Goal: Book appointment/travel/reservation

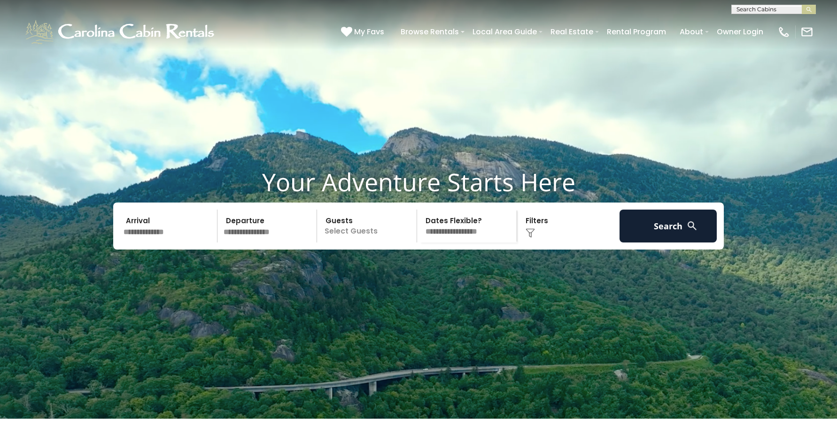
scroll to position [0, 0]
click at [741, 10] on input "text" at bounding box center [773, 10] width 82 height 9
type input "****"
click at [766, 28] on ul "Bald Eagle Bluff Bald Mountain Lodge" at bounding box center [774, 29] width 84 height 26
click at [769, 8] on input "****" at bounding box center [773, 10] width 82 height 9
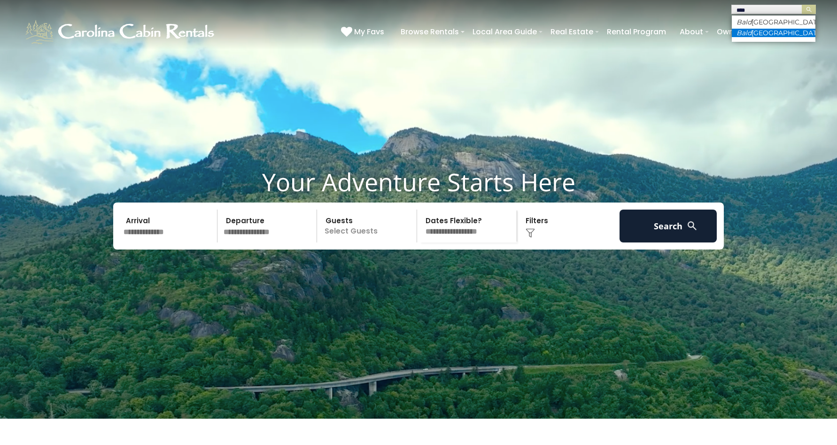
click at [773, 32] on li "Bald Mountain Lodge" at bounding box center [774, 33] width 84 height 8
click at [809, 10] on img "submit" at bounding box center [809, 9] width 7 height 7
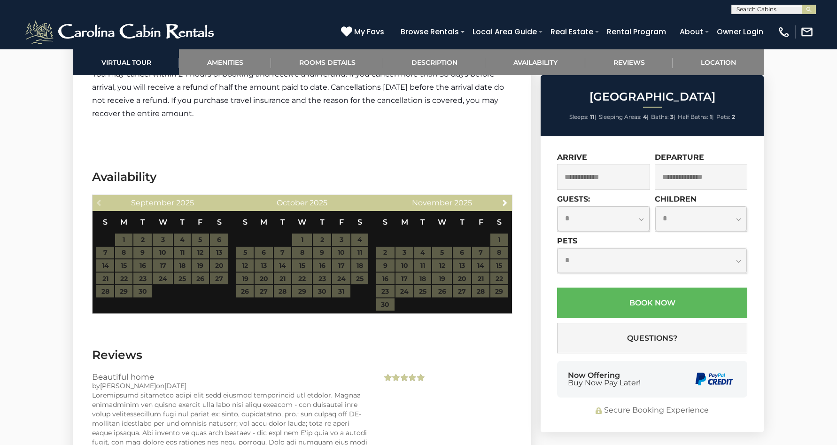
scroll to position [2218, 0]
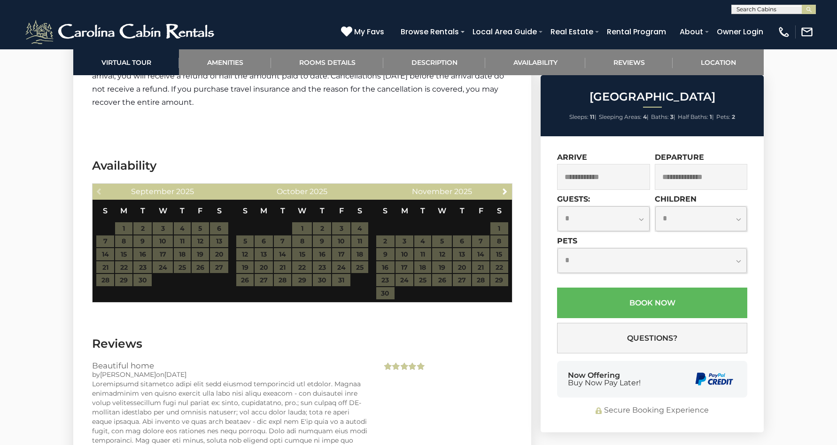
click at [409, 244] on table "S M T W T F S 1 2 3 4 5 6 7 8 9 10 11 12 13 14 15 16 17 18 19 20 21 22 23 24 25…" at bounding box center [442, 250] width 133 height 100
click at [501, 187] on span "Next" at bounding box center [505, 191] width 8 height 8
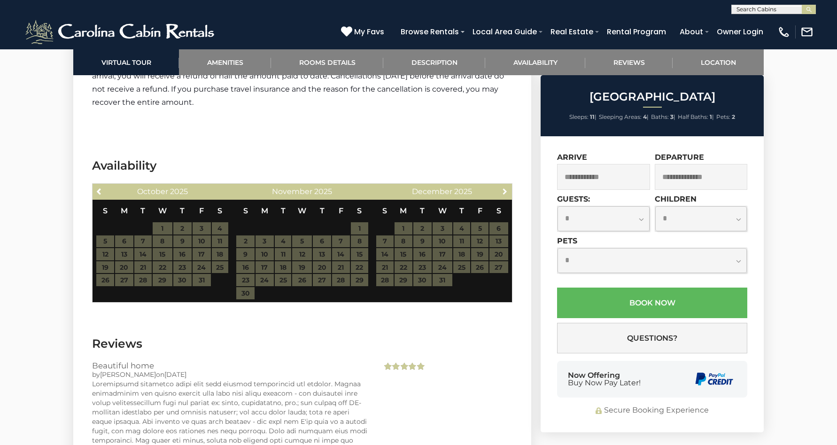
click at [501, 187] on span "Next" at bounding box center [505, 191] width 8 height 8
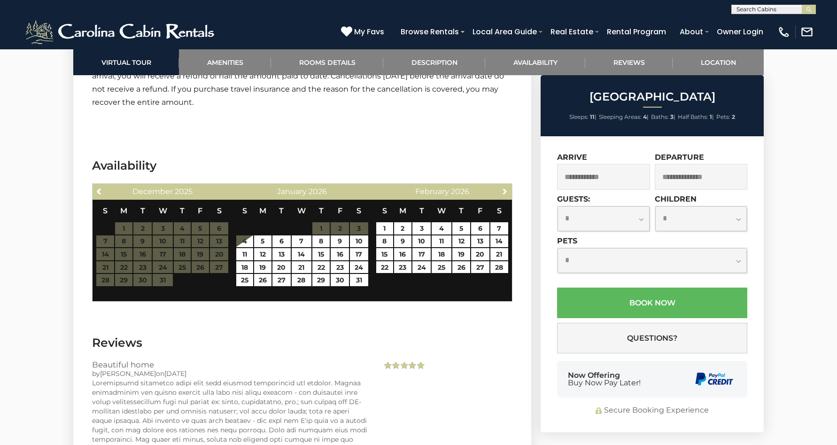
click at [501, 187] on span "Next" at bounding box center [505, 191] width 8 height 8
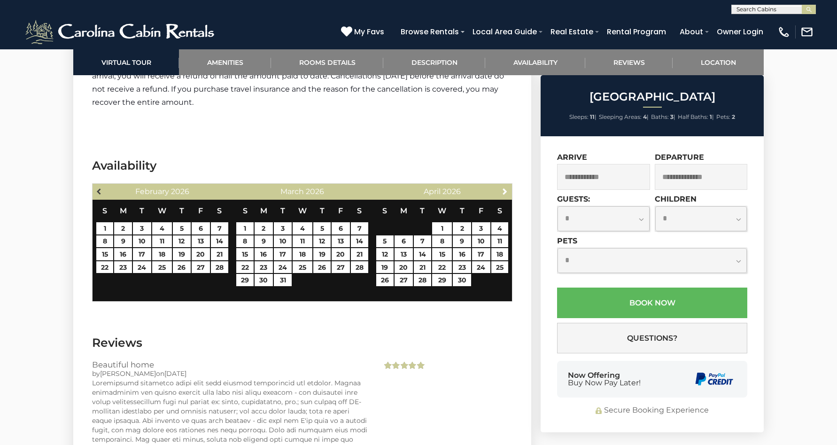
click at [100, 187] on span "Previous" at bounding box center [100, 191] width 8 height 8
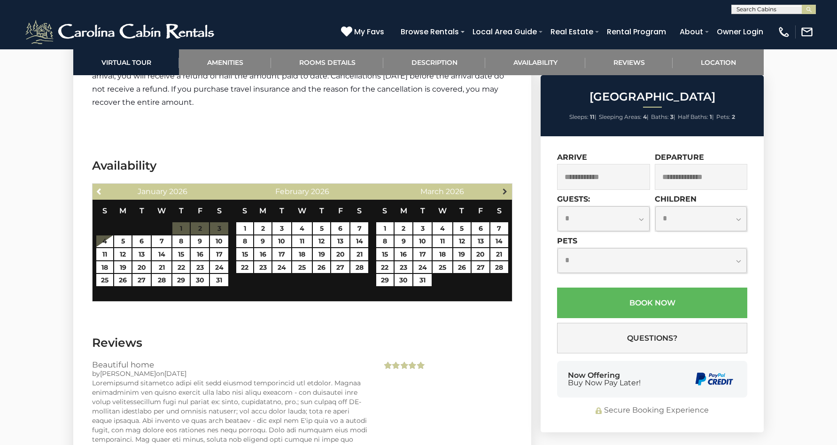
click at [507, 187] on span "Next" at bounding box center [505, 191] width 8 height 8
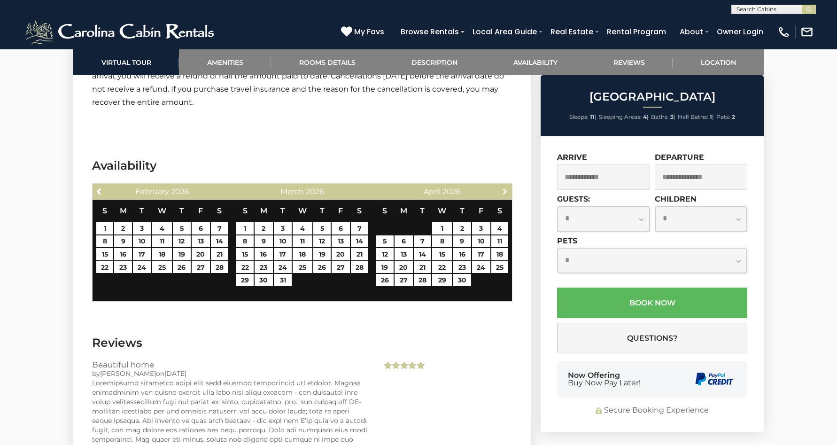
click at [507, 187] on span "Next" at bounding box center [505, 191] width 8 height 8
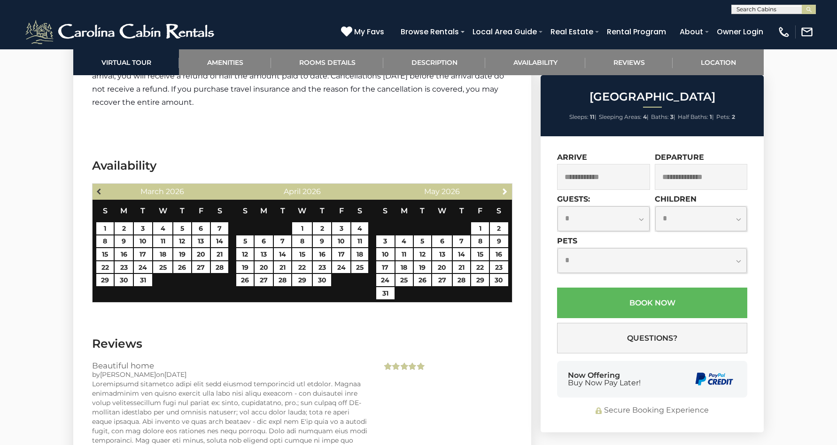
click at [100, 187] on span "Previous" at bounding box center [100, 191] width 8 height 8
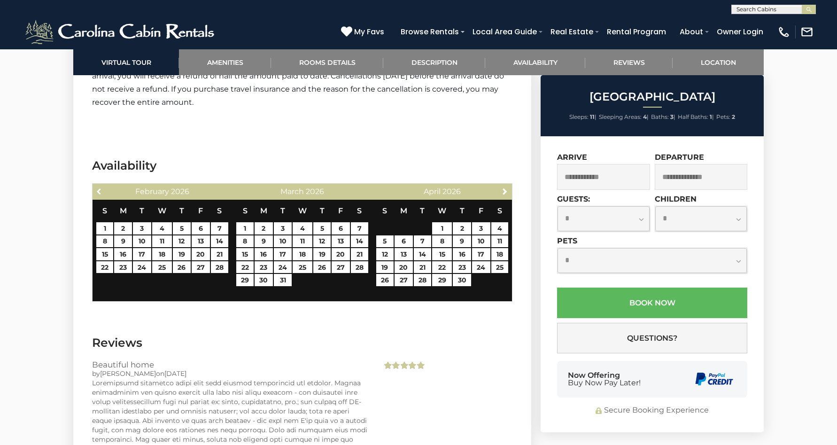
click at [100, 187] on span "Previous" at bounding box center [100, 191] width 8 height 8
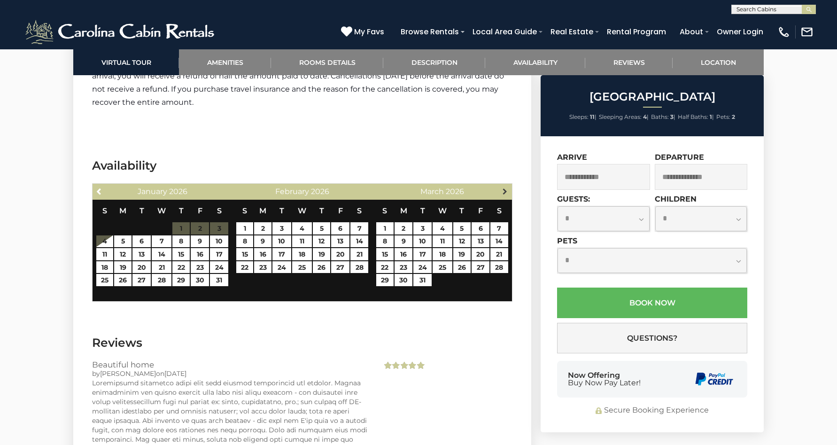
click at [505, 187] on span "Next" at bounding box center [505, 191] width 8 height 8
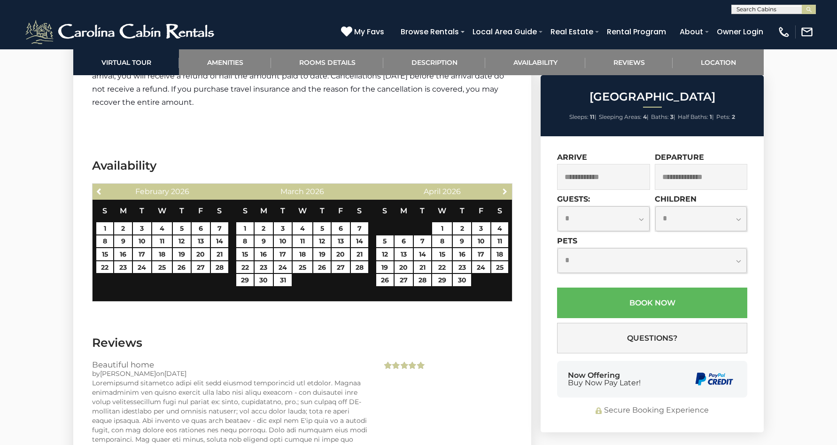
click at [505, 187] on span "Next" at bounding box center [505, 191] width 8 height 8
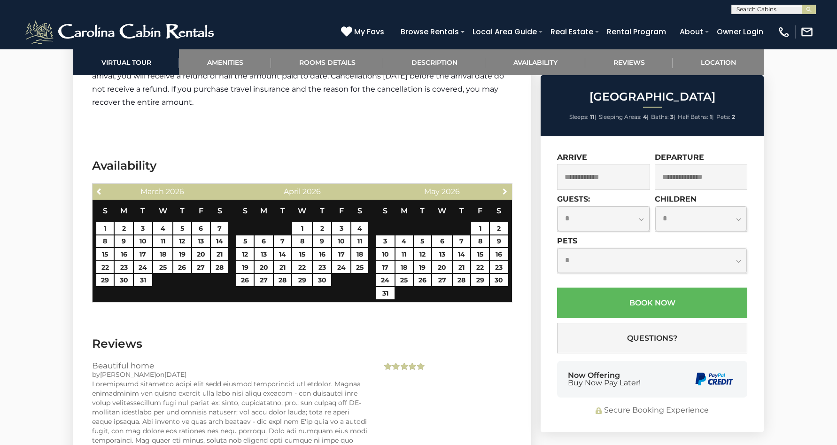
click at [505, 187] on span "Next" at bounding box center [505, 191] width 8 height 8
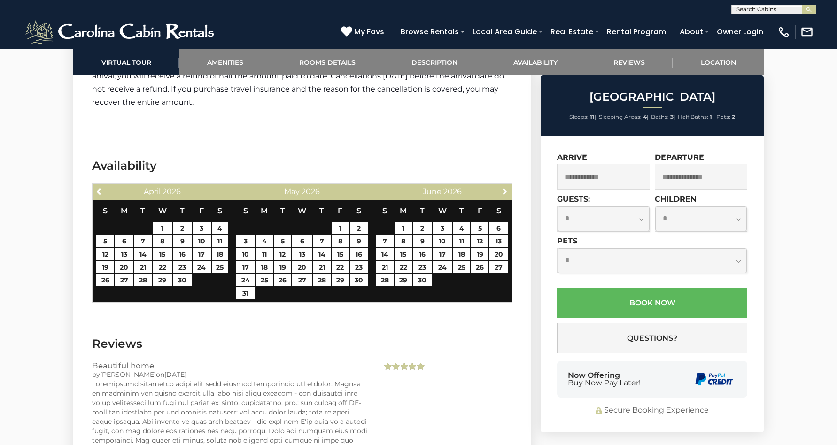
click at [505, 187] on span "Next" at bounding box center [505, 191] width 8 height 8
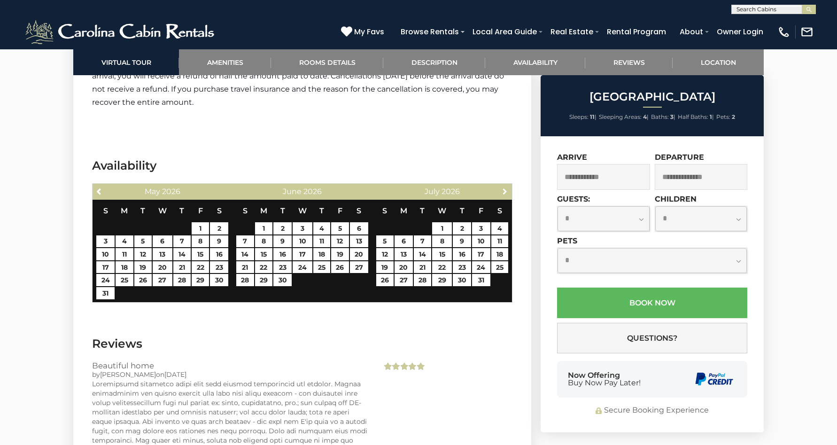
click at [505, 187] on span "Next" at bounding box center [505, 191] width 8 height 8
